Goal: Use online tool/utility: Use online tool/utility

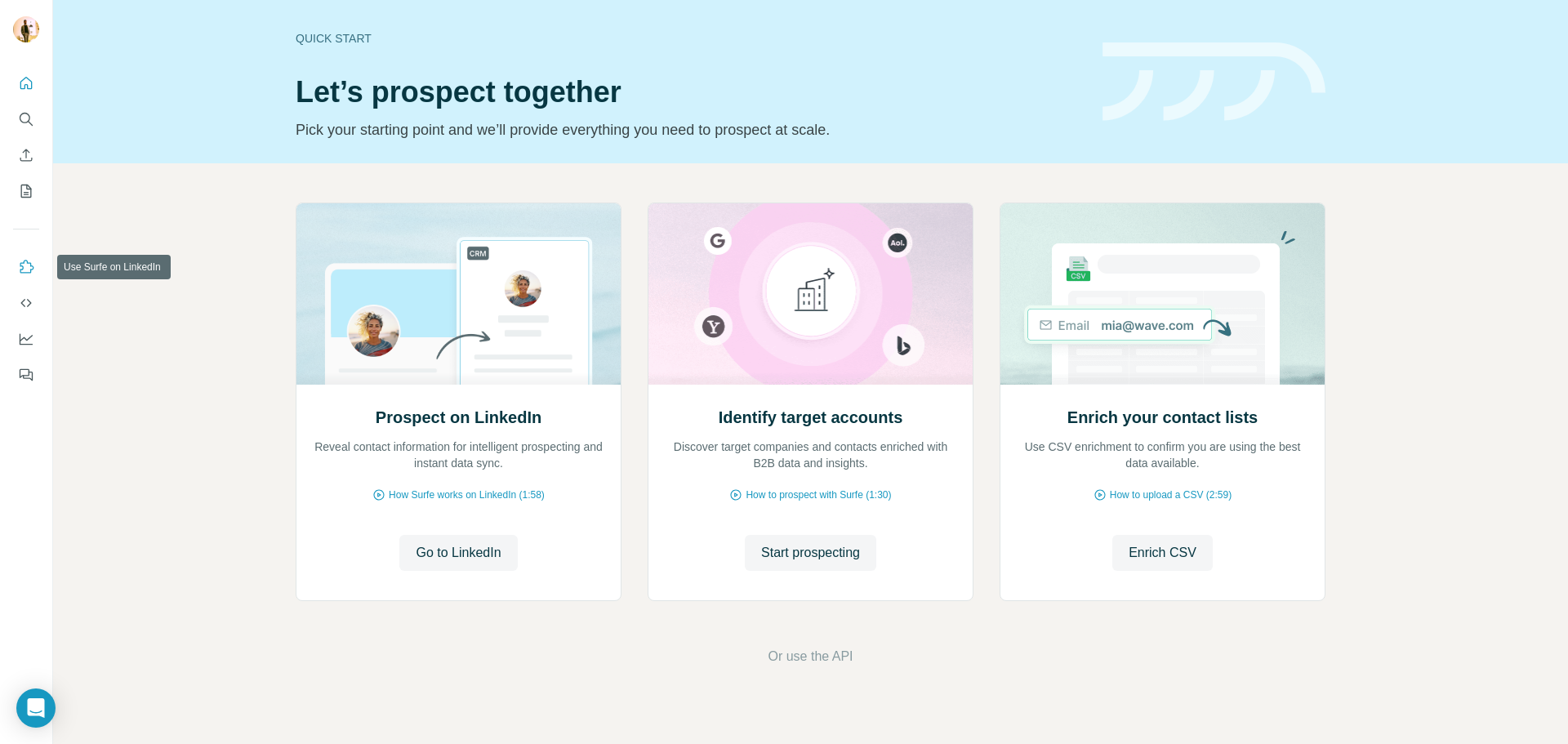
click at [29, 266] on icon "Use Surfe on LinkedIn" at bounding box center [26, 267] width 17 height 17
click at [22, 73] on button "Quick start" at bounding box center [26, 83] width 26 height 29
click at [26, 83] on icon "Quick start" at bounding box center [26, 83] width 17 height 17
click at [15, 110] on button "Search" at bounding box center [26, 119] width 26 height 29
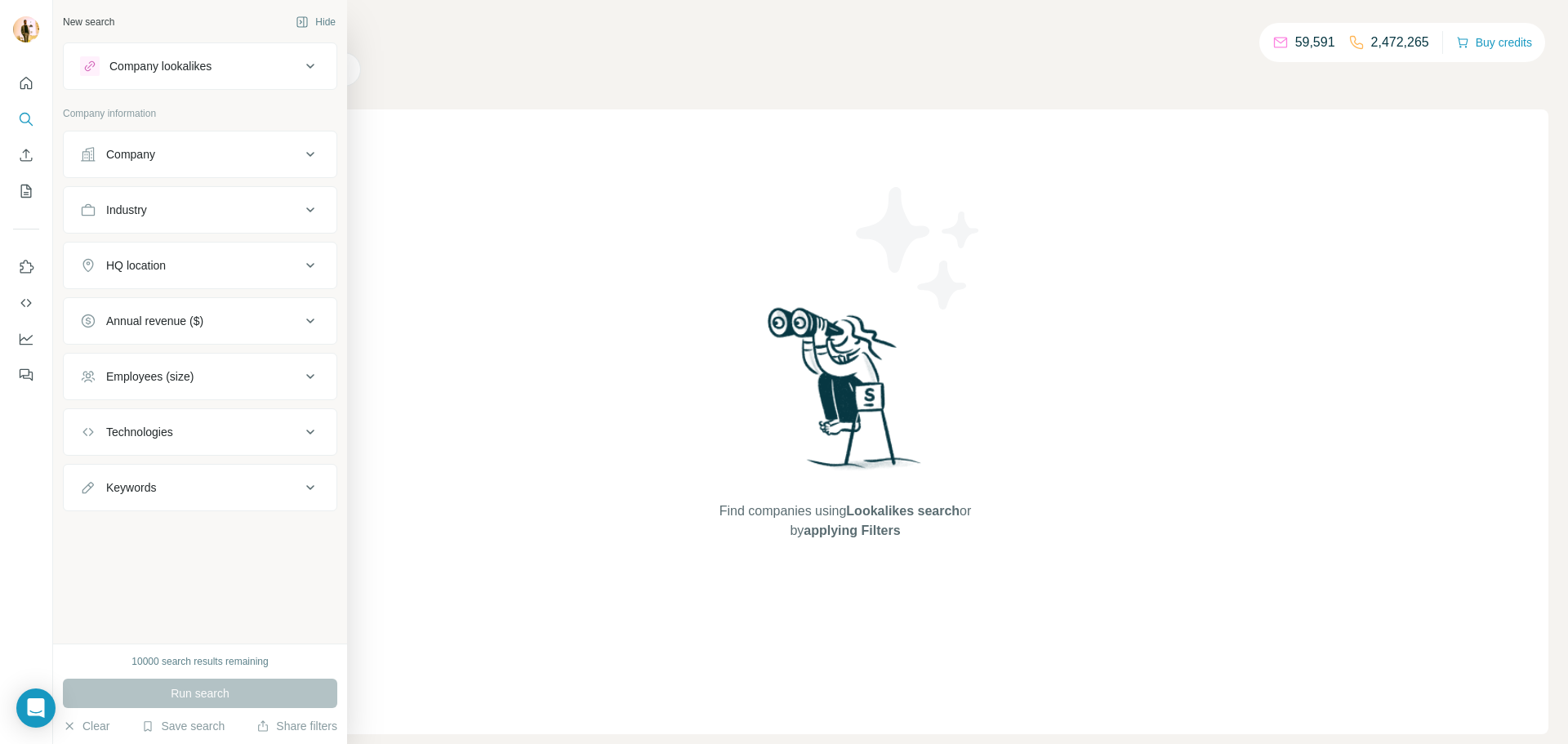
click at [77, 160] on button "Company" at bounding box center [200, 154] width 273 height 40
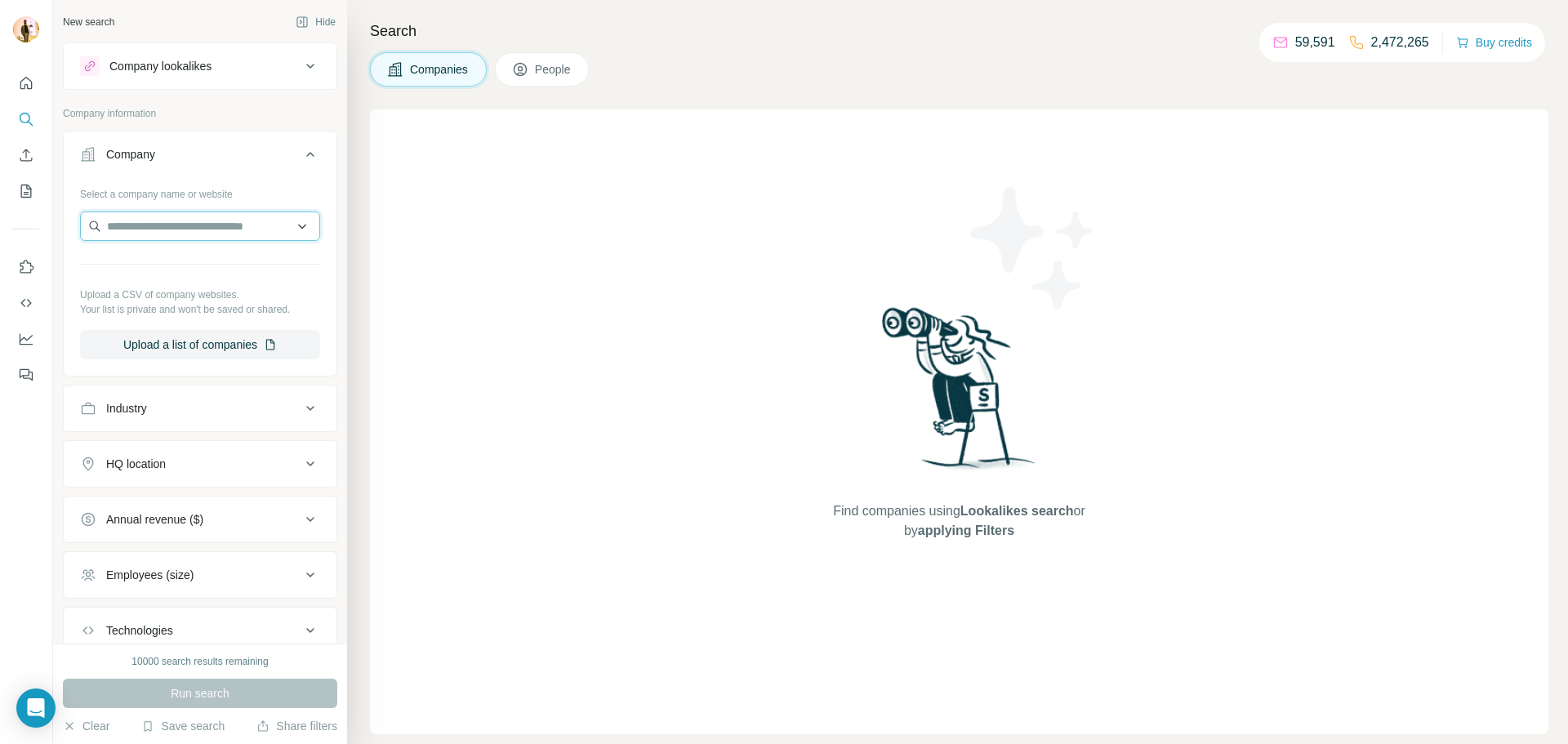
click at [241, 226] on input "text" at bounding box center [200, 225] width 240 height 29
click at [520, 253] on div "Find companies using Lookalikes search or by applying Filters" at bounding box center [959, 421] width 1179 height 624
click at [233, 359] on div "Select a company name or website Upload a CSV of company websites. Your list is…" at bounding box center [200, 276] width 273 height 192
click at [233, 350] on button "Upload a list of companies" at bounding box center [200, 344] width 240 height 29
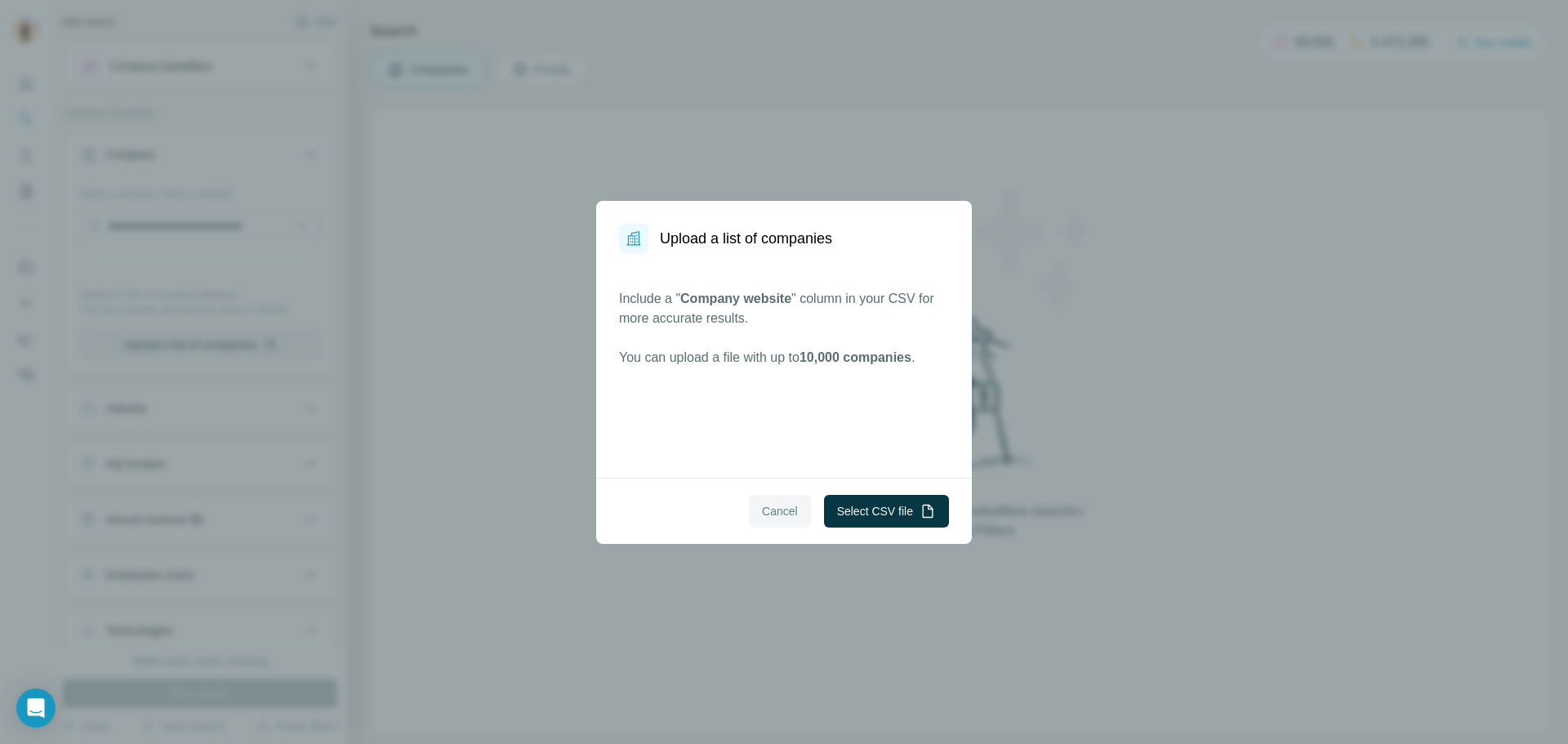
click at [766, 503] on span "Cancel" at bounding box center [780, 511] width 36 height 17
